Goal: Task Accomplishment & Management: Use online tool/utility

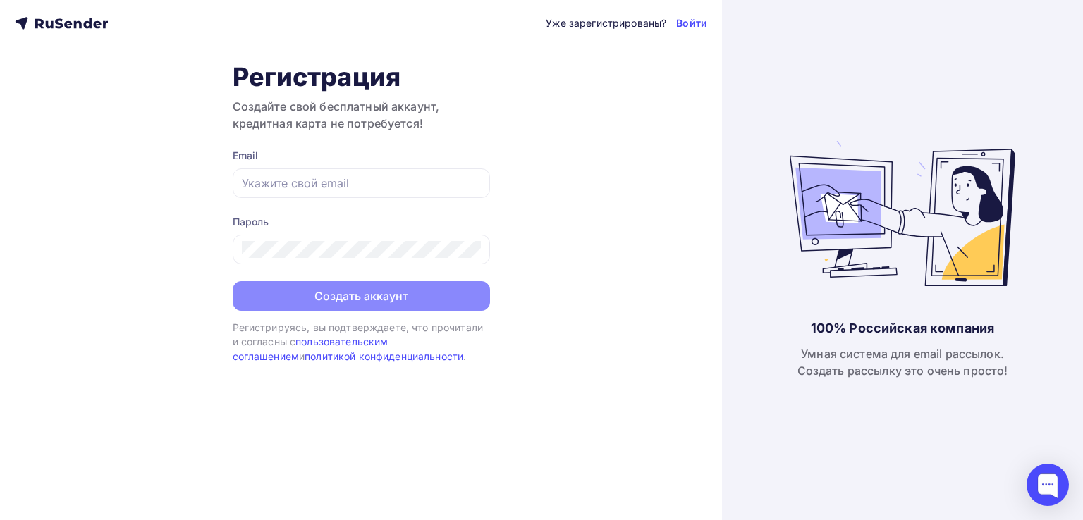
click at [309, 409] on div "Уже зарегистрированы? Войти Регистрация Создайте свой бесплатный аккаунт, креди…" at bounding box center [361, 260] width 722 height 520
click at [54, 22] on icon at bounding box center [61, 23] width 93 height 17
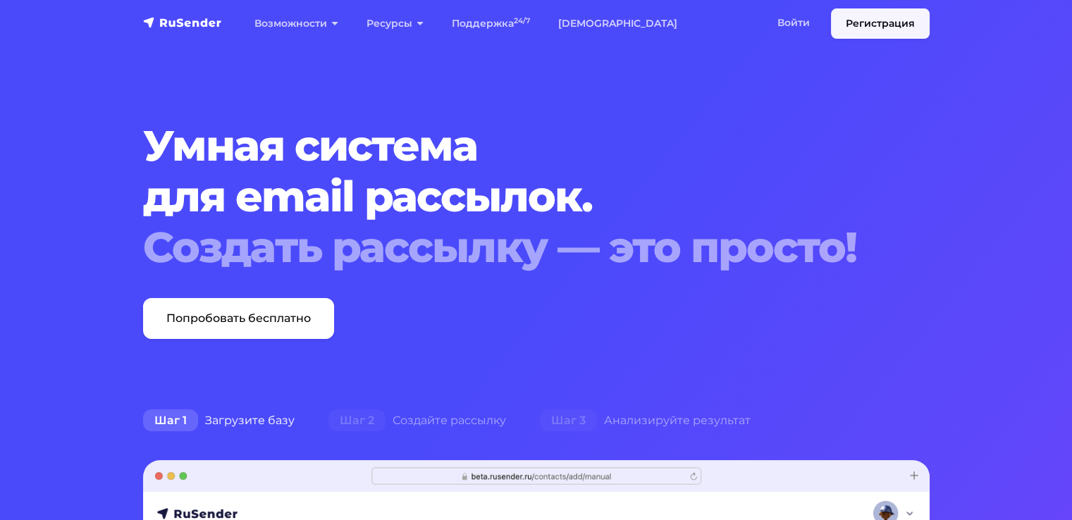
click at [877, 23] on link "Регистрация" at bounding box center [880, 23] width 99 height 30
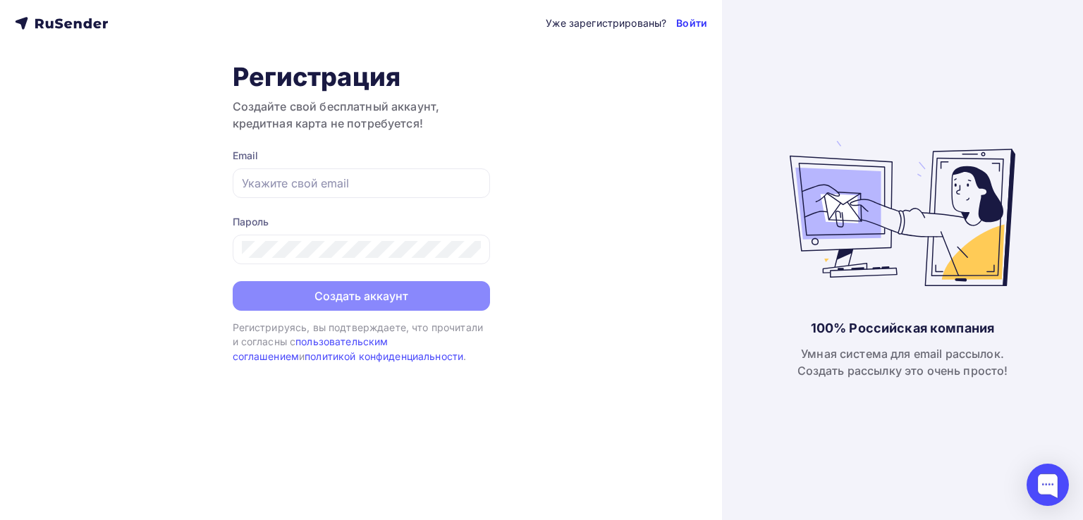
click at [685, 23] on link "Войти" at bounding box center [691, 23] width 31 height 14
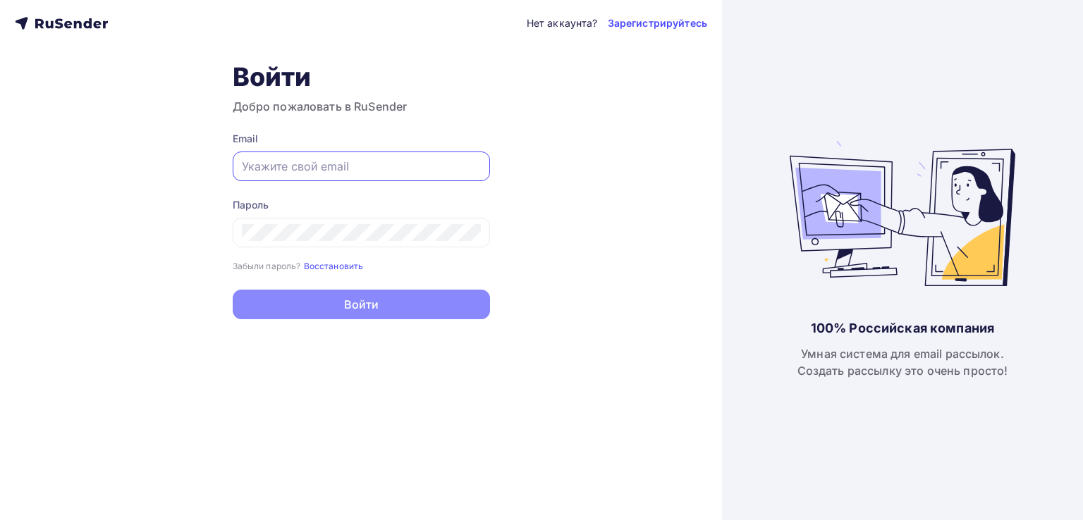
click at [314, 159] on input "text" at bounding box center [361, 166] width 239 height 17
type input "[EMAIL_ADDRESS][DOMAIN_NAME]"
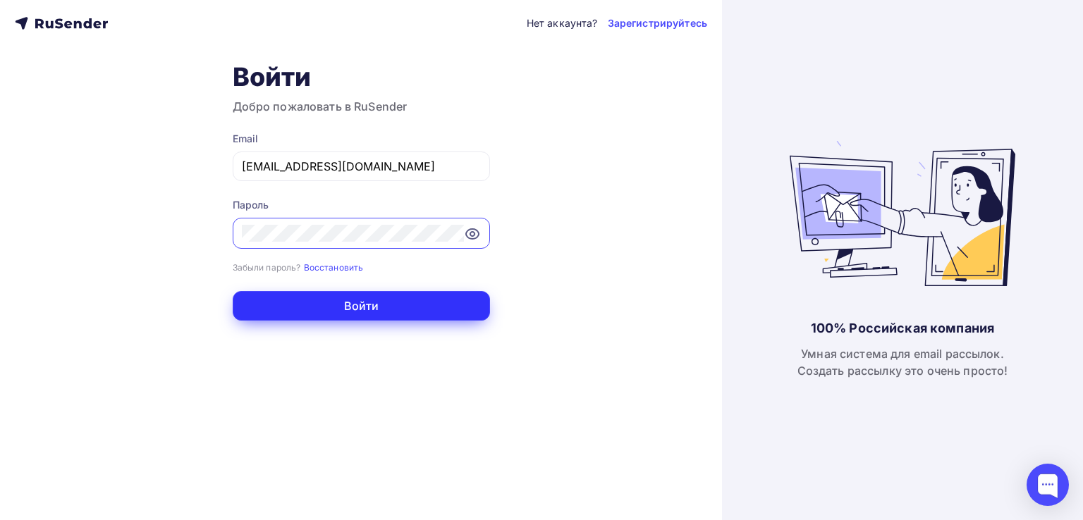
click at [316, 304] on button "Войти" at bounding box center [361, 306] width 257 height 30
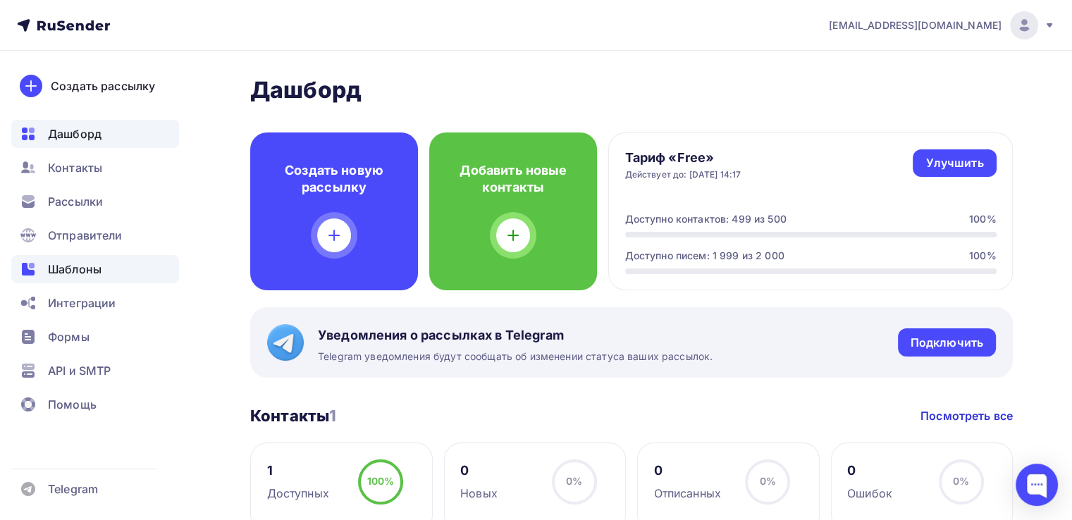
click at [62, 271] on span "Шаблоны" at bounding box center [75, 269] width 54 height 17
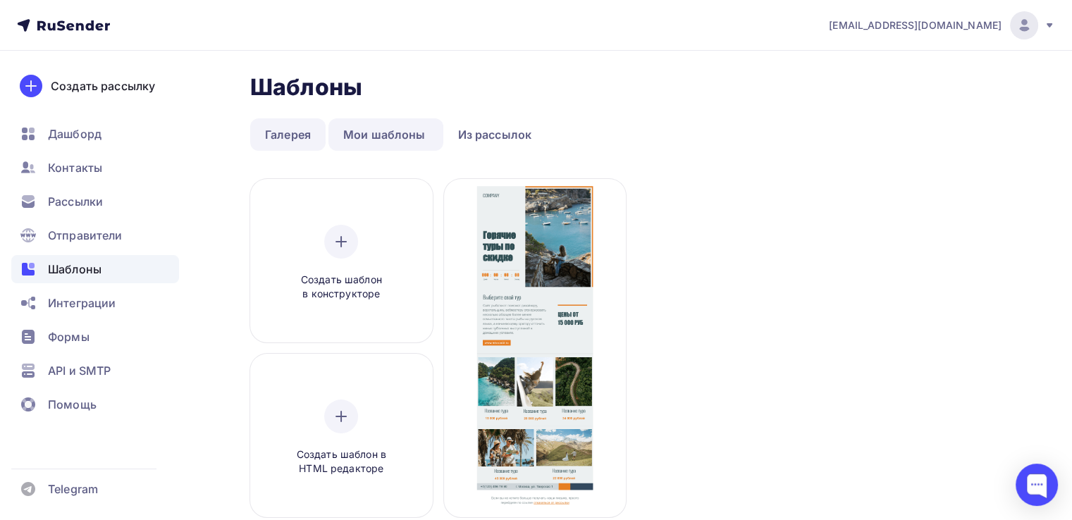
click at [292, 142] on link "Галерея" at bounding box center [287, 134] width 75 height 32
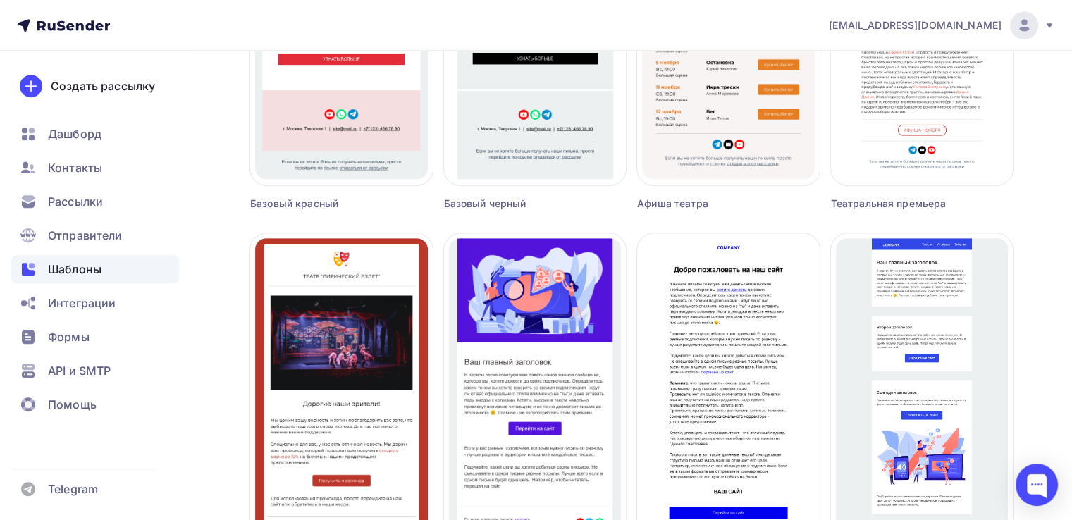
scroll to position [954, 0]
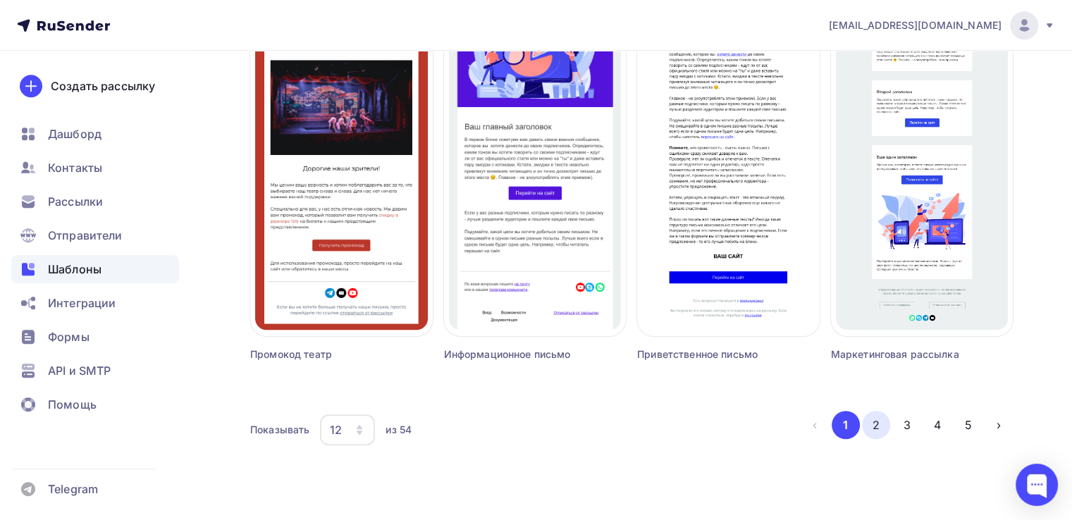
click at [876, 423] on button "2" at bounding box center [876, 425] width 28 height 28
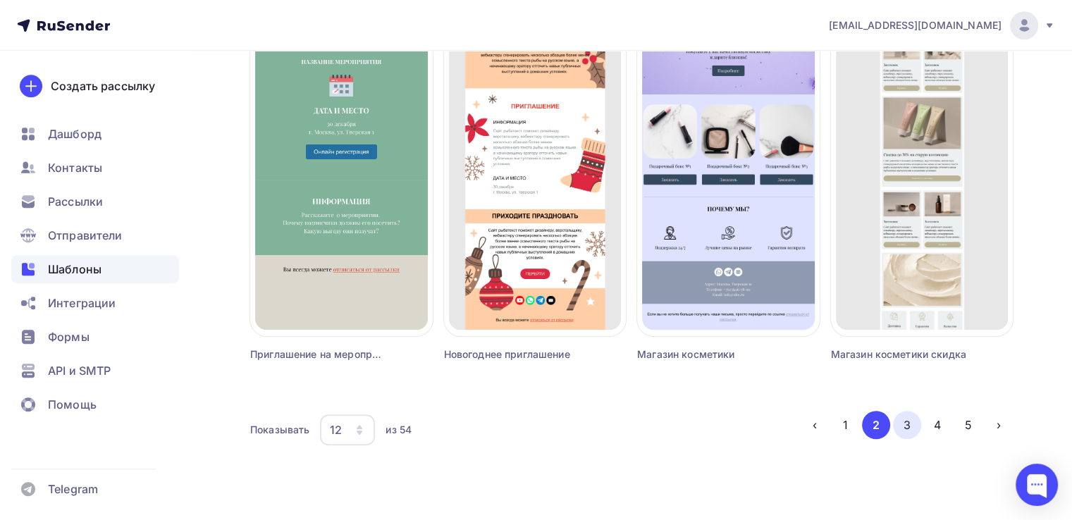
click at [904, 426] on button "3" at bounding box center [907, 425] width 28 height 28
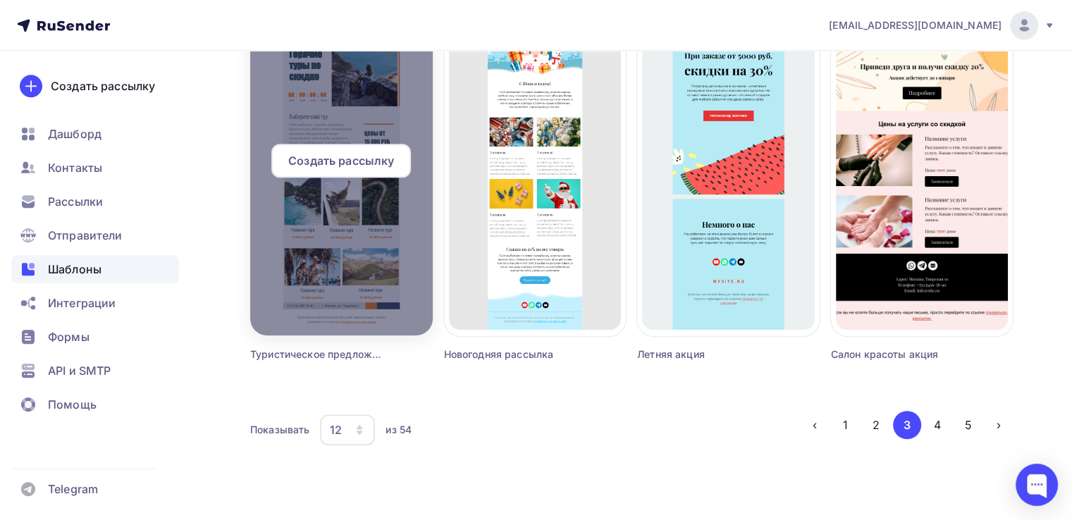
click at [340, 168] on span "Создать рассылку" at bounding box center [341, 160] width 106 height 17
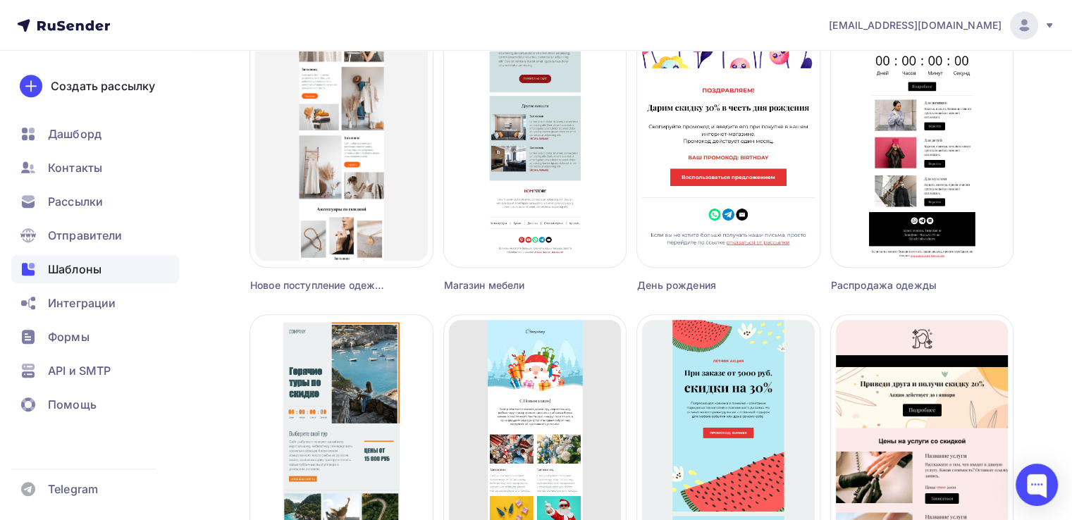
scroll to position [814, 0]
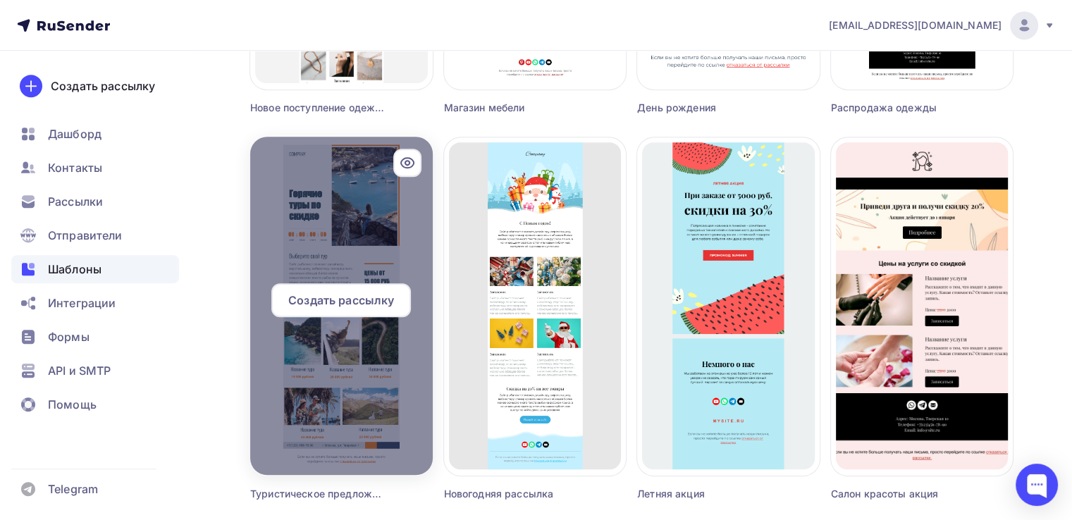
click at [350, 297] on span "Создать рассылку" at bounding box center [341, 300] width 106 height 17
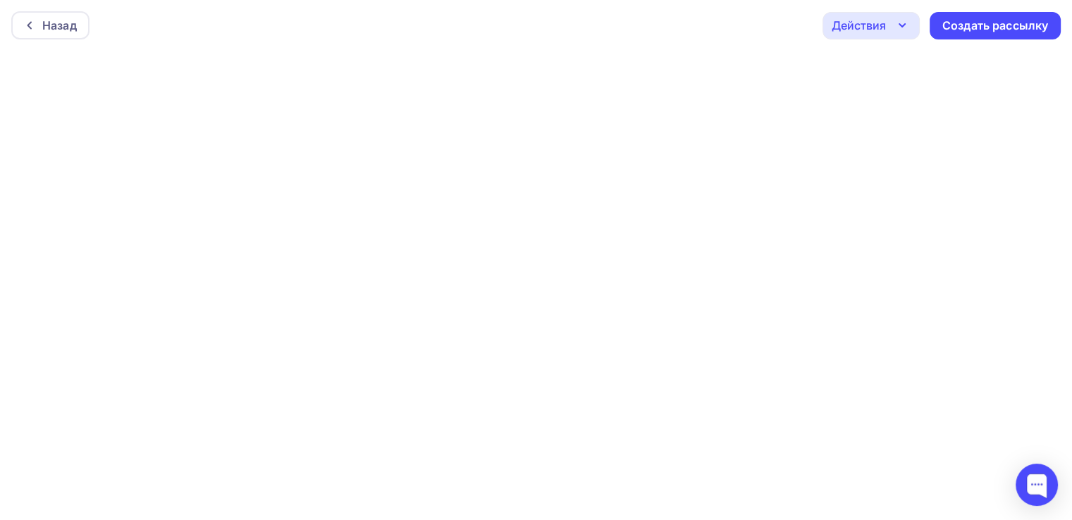
scroll to position [3, 0]
